Goal: Task Accomplishment & Management: Manage account settings

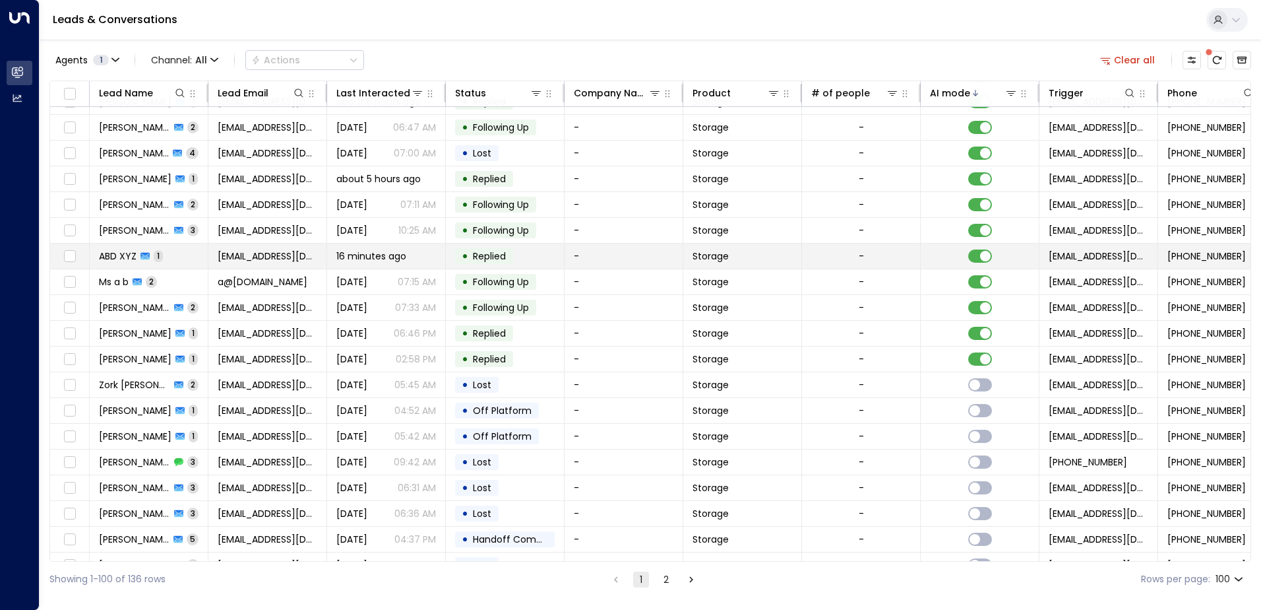
scroll to position [132, 0]
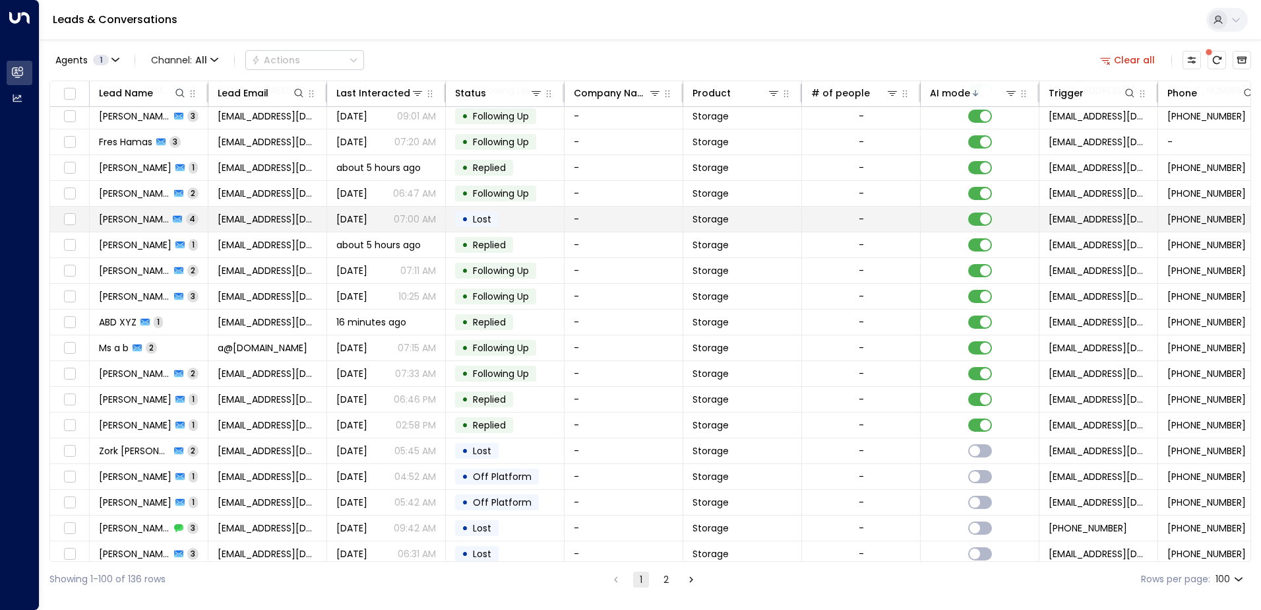
click at [202, 217] on td "[PERSON_NAME] 4" at bounding box center [149, 219] width 119 height 25
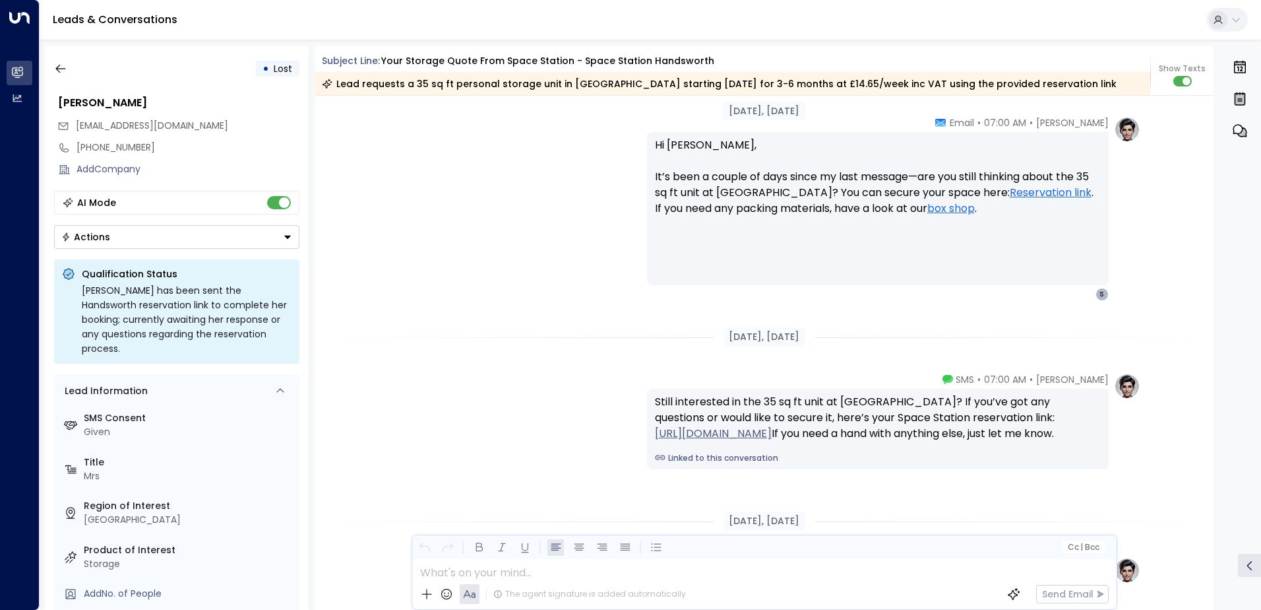
scroll to position [2246, 0]
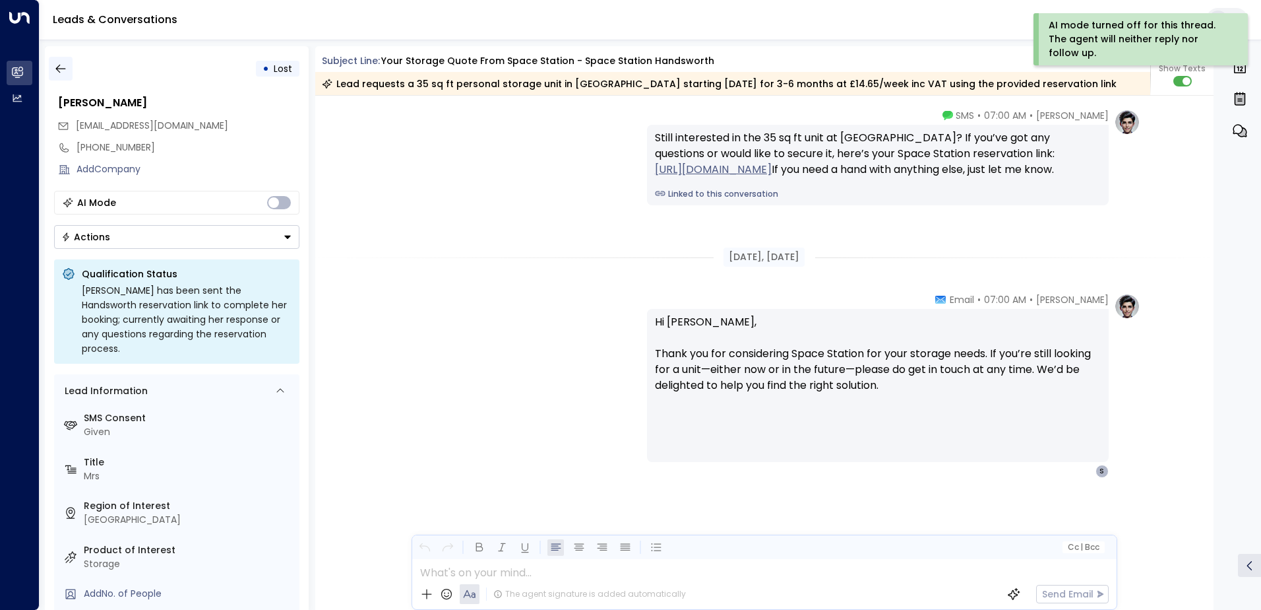
click at [63, 69] on icon "button" at bounding box center [60, 68] width 13 height 13
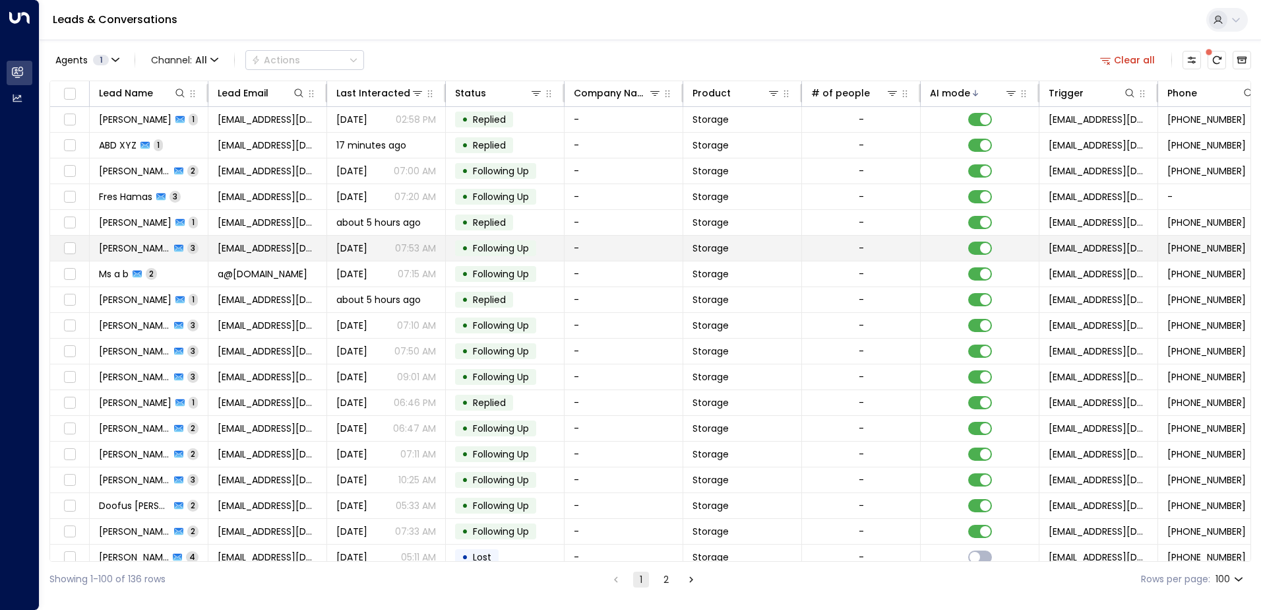
click at [205, 251] on td "[PERSON_NAME] 3" at bounding box center [149, 248] width 119 height 25
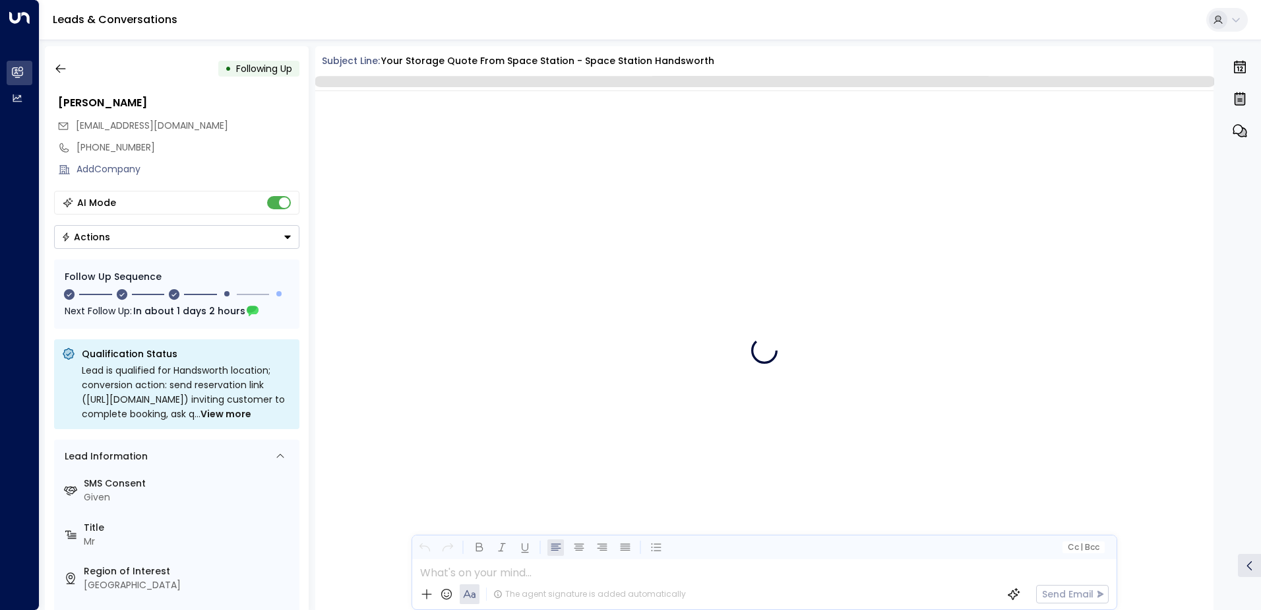
scroll to position [1501, 0]
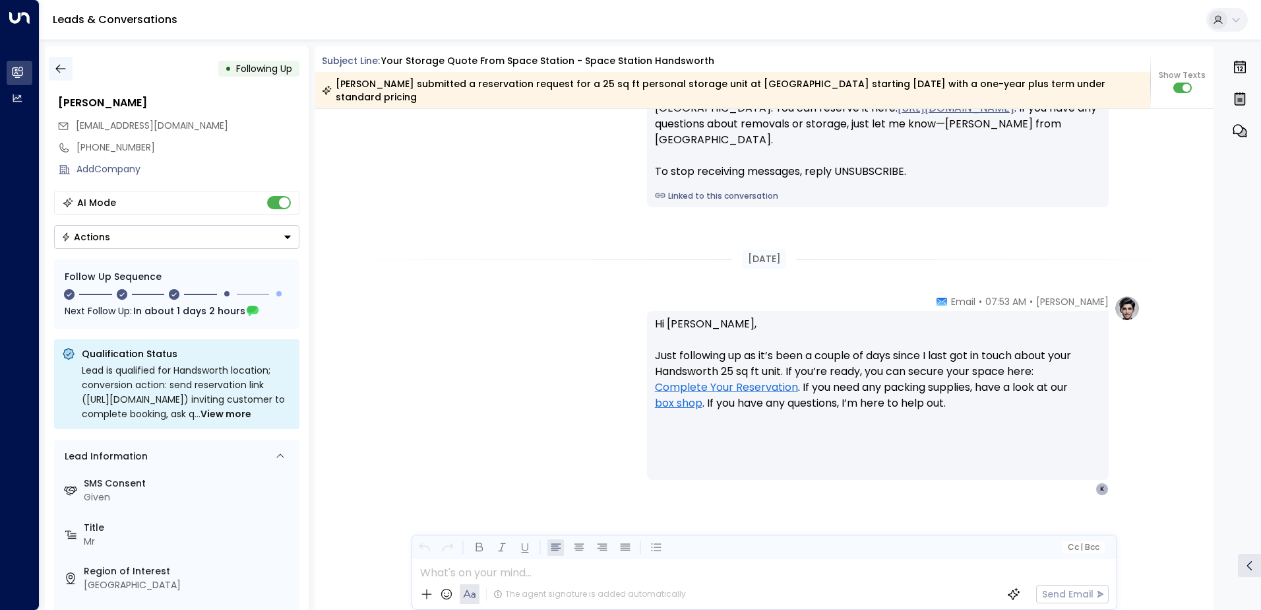
click at [59, 67] on icon "button" at bounding box center [60, 68] width 13 height 13
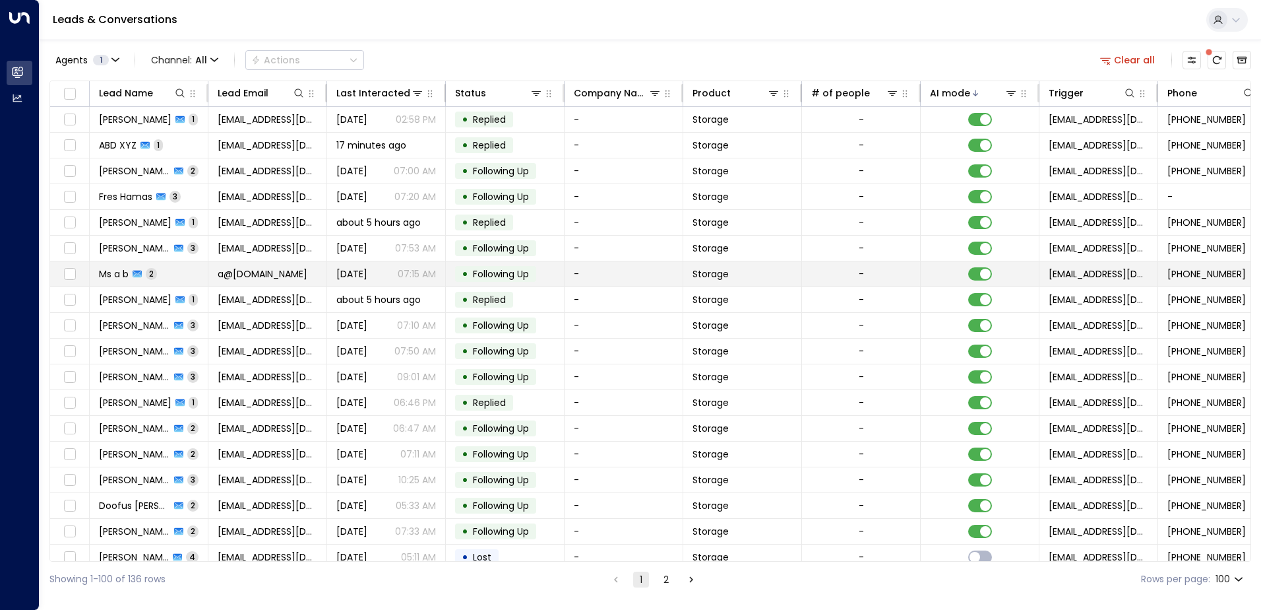
click at [189, 276] on td "Ms a b 2" at bounding box center [149, 273] width 119 height 25
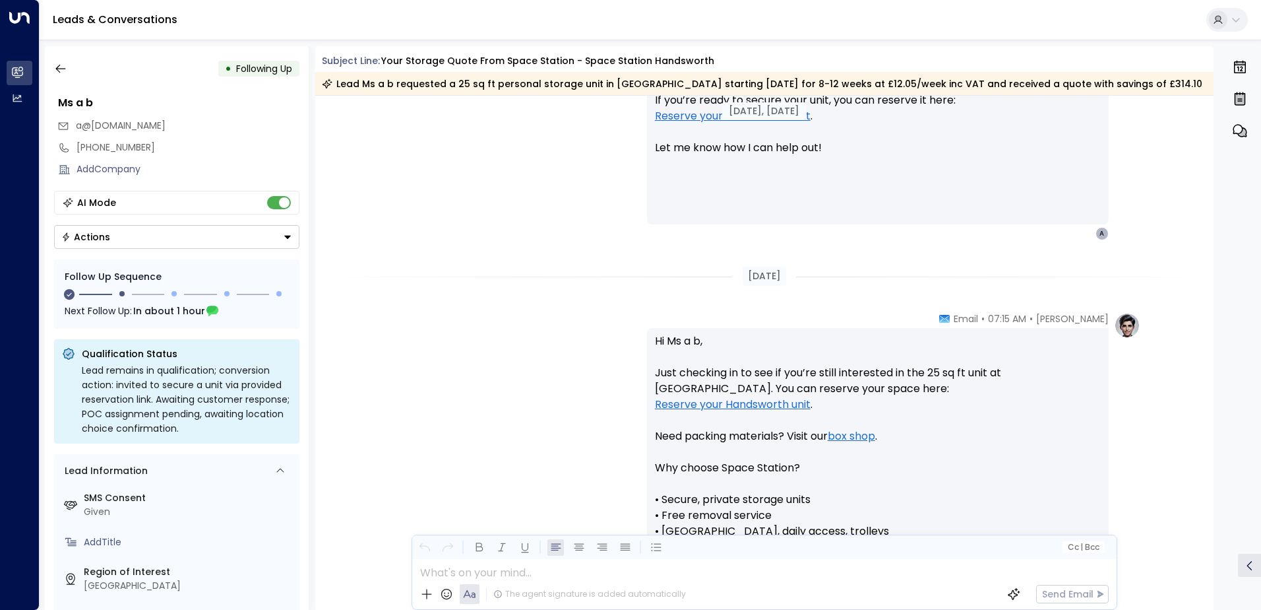
scroll to position [782, 0]
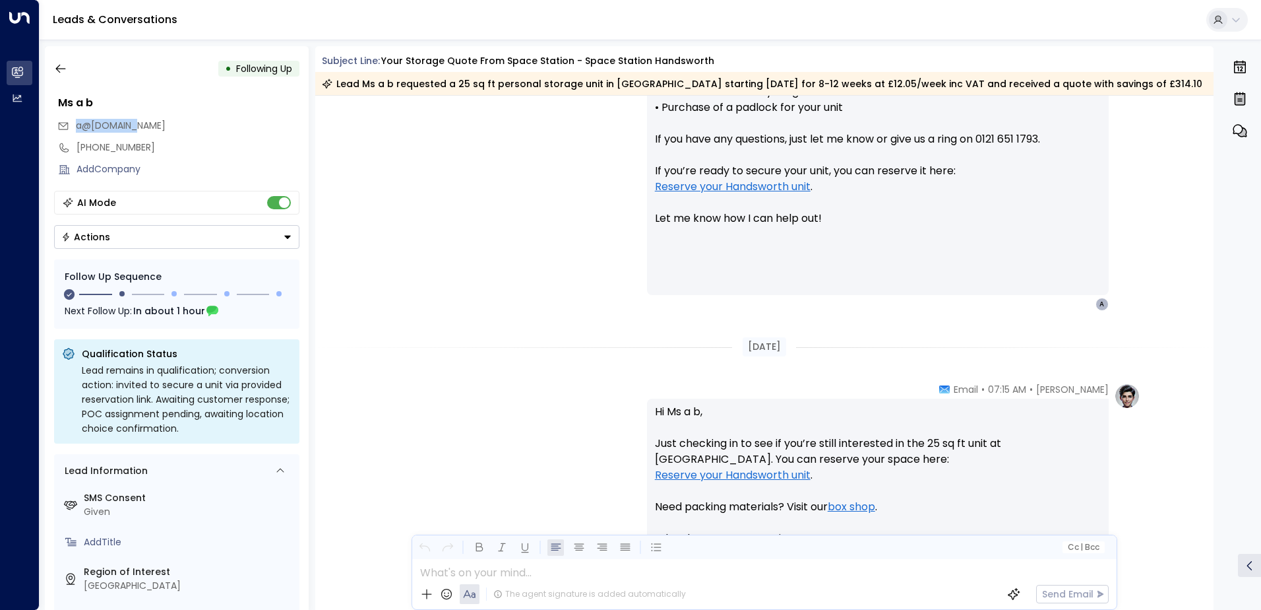
drag, startPoint x: 135, startPoint y: 124, endPoint x: 78, endPoint y: 133, distance: 57.4
click at [78, 133] on div "a@[DOMAIN_NAME]" at bounding box center [178, 126] width 242 height 22
drag, startPoint x: 78, startPoint y: 133, endPoint x: 87, endPoint y: 127, distance: 10.6
copy span "a@[DOMAIN_NAME]"
click at [462, 291] on div "[PERSON_NAME] • 05:25 PM • Email Hi Ms a b, Here’s your quote for a 25 sq ft un…" at bounding box center [765, 51] width 752 height 517
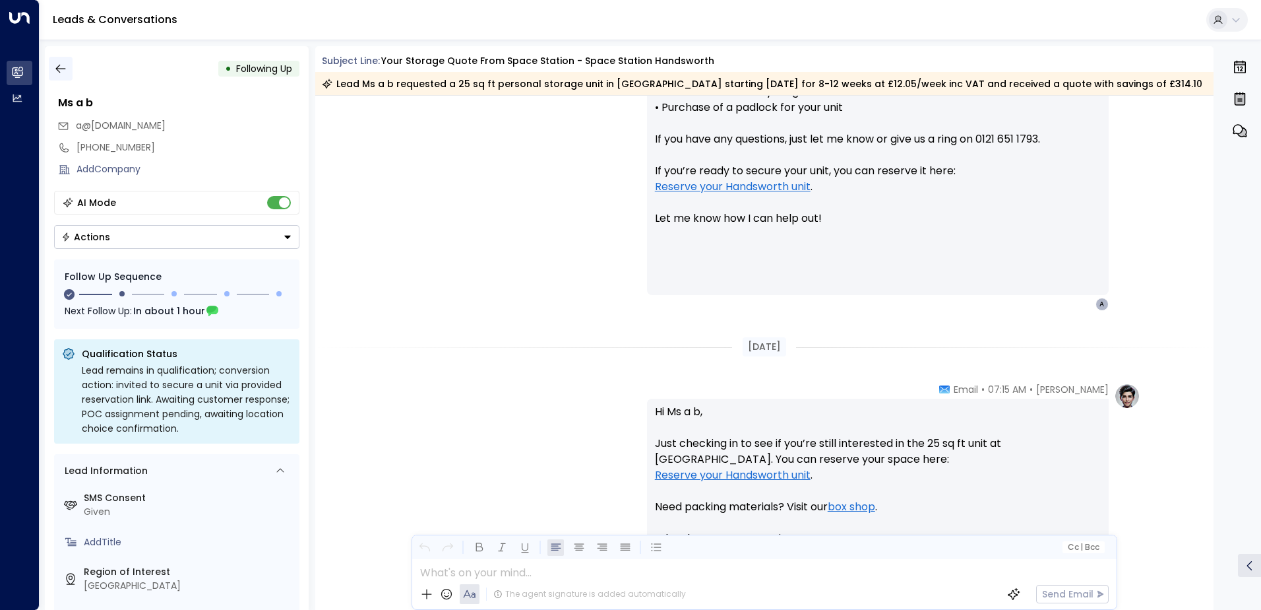
click at [61, 72] on icon "button" at bounding box center [60, 68] width 13 height 13
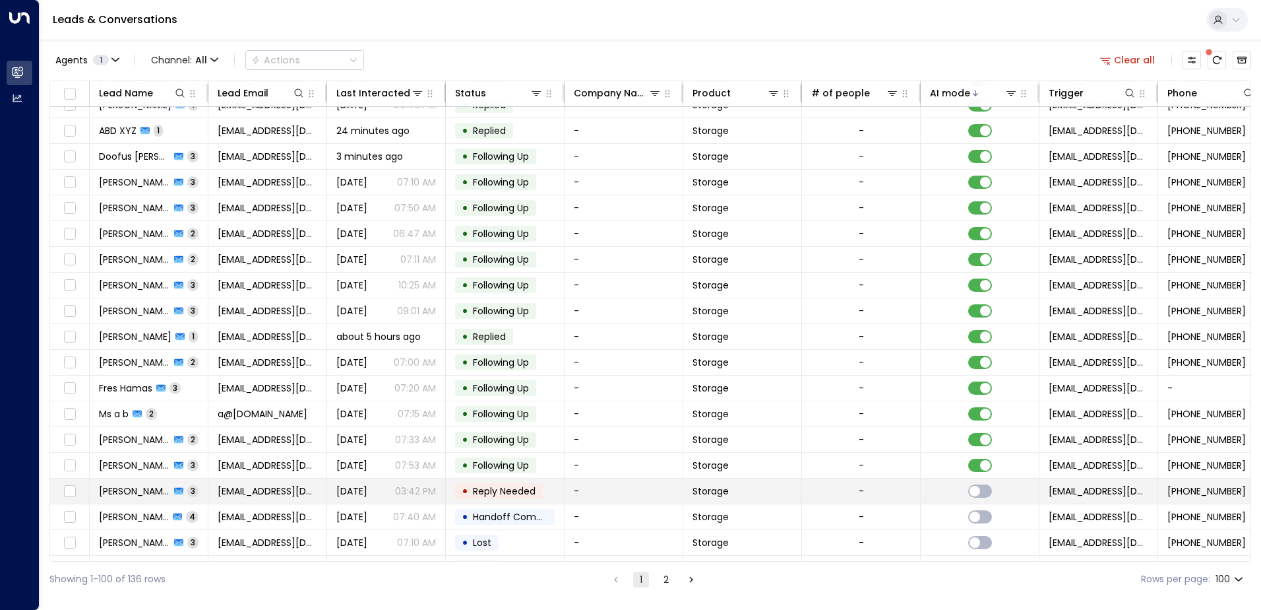
scroll to position [132, 0]
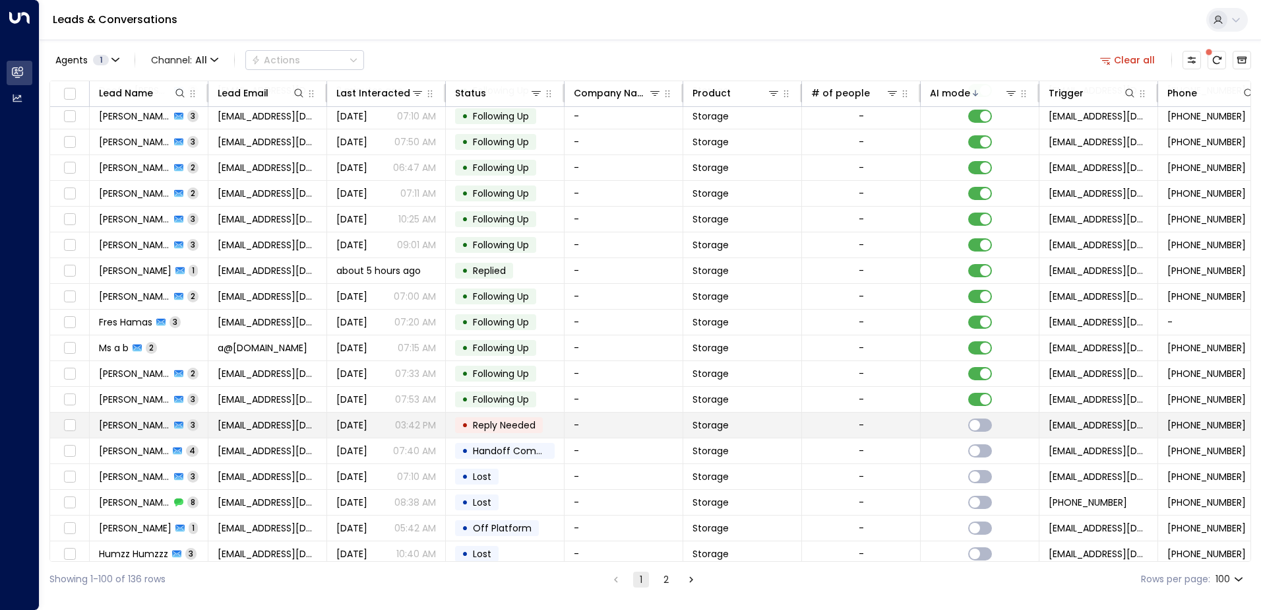
click at [144, 423] on span "[PERSON_NAME]" at bounding box center [134, 424] width 71 height 13
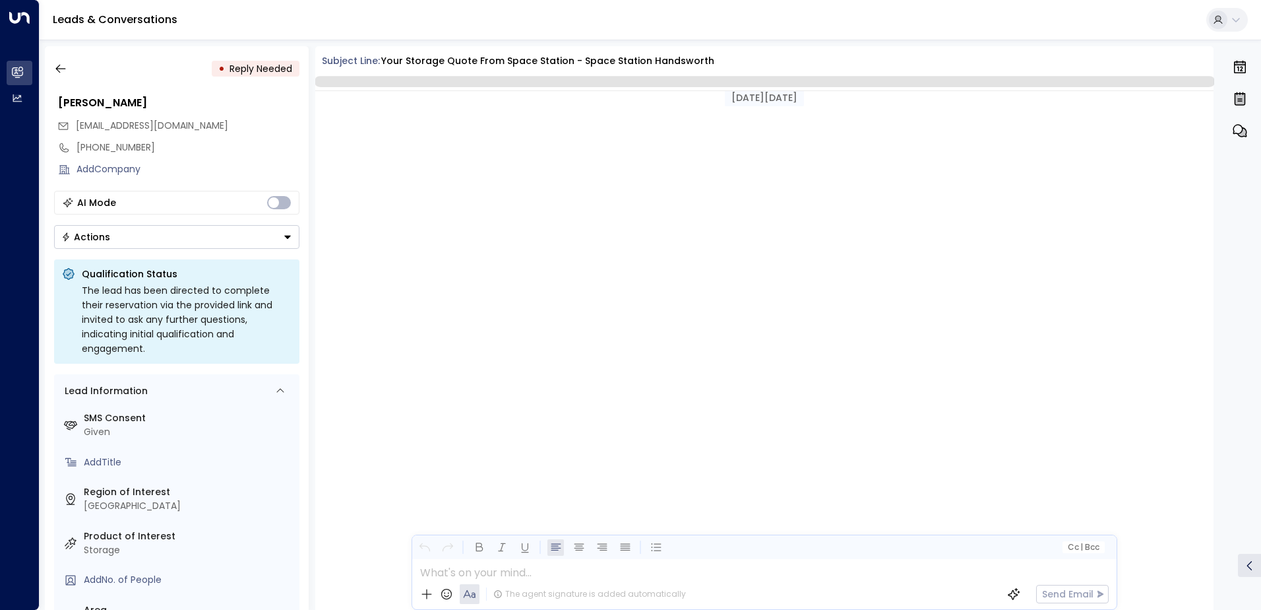
scroll to position [1193, 0]
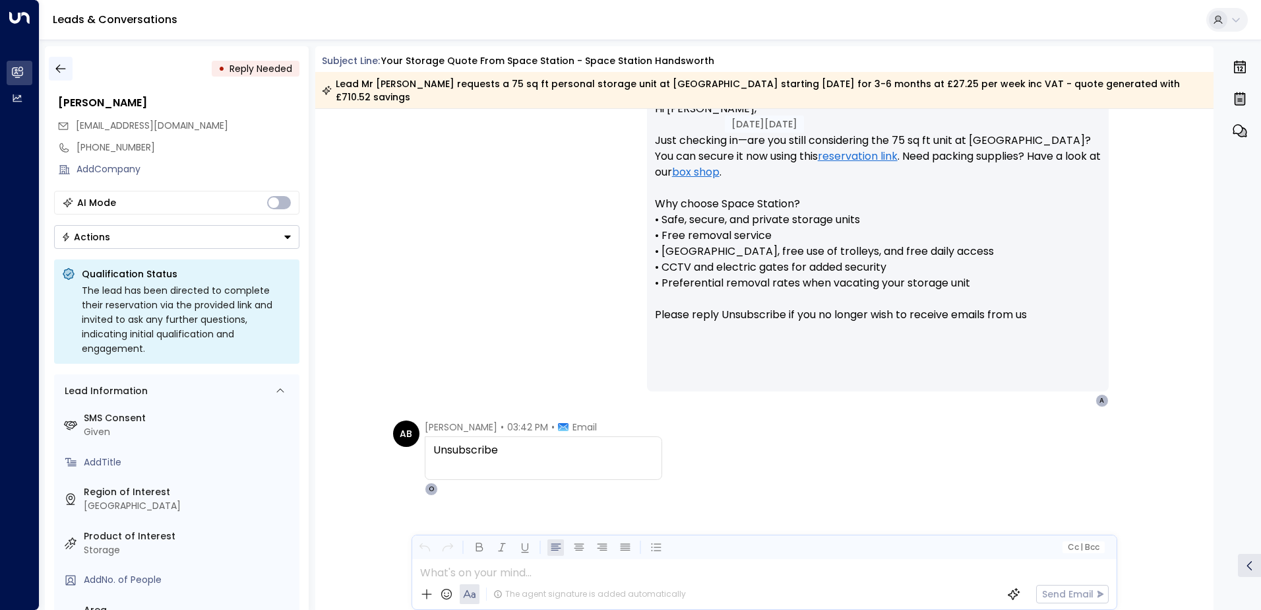
click at [60, 71] on icon "button" at bounding box center [60, 68] width 13 height 13
